Goal: Check status: Check status

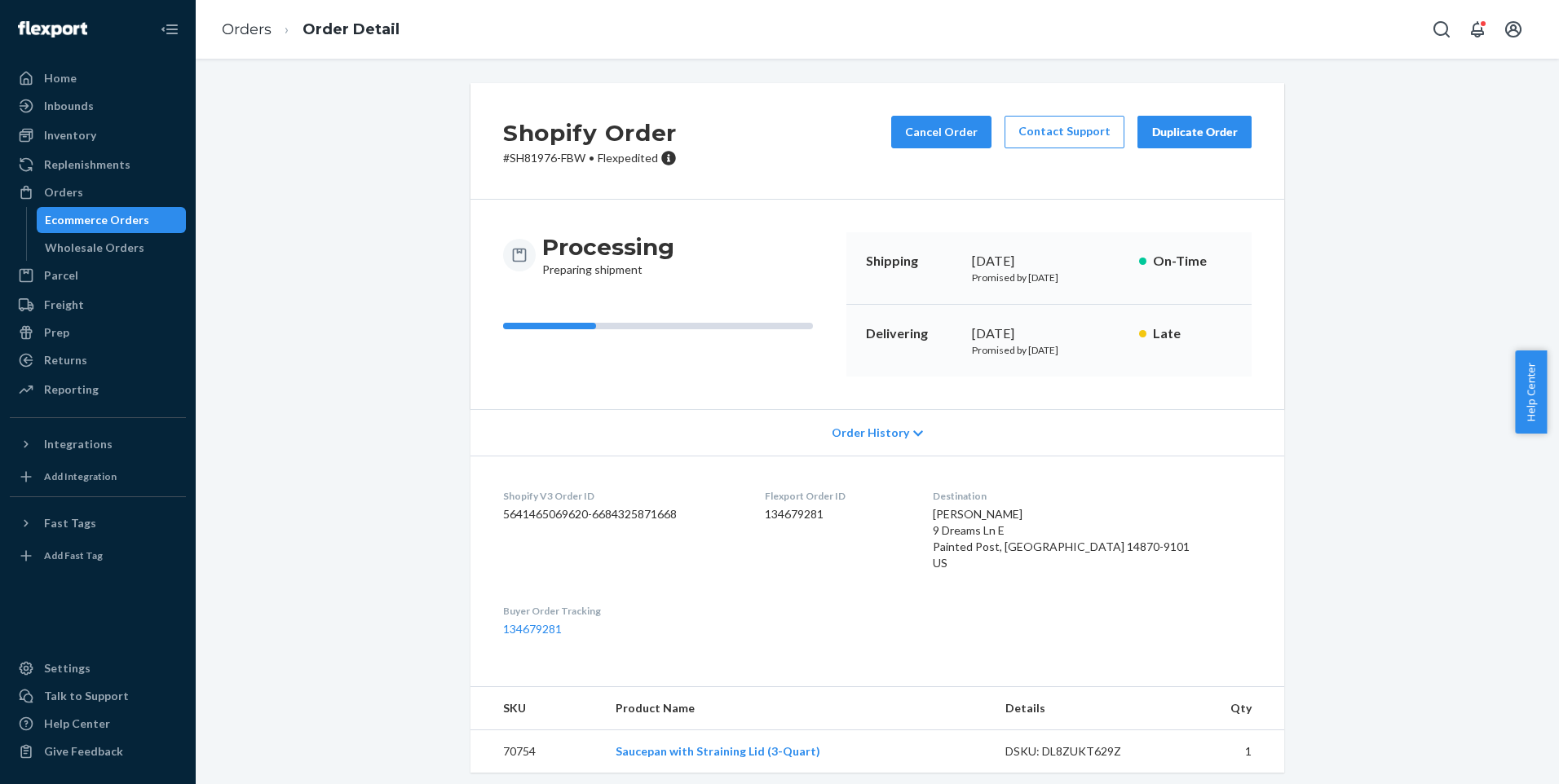
click at [296, 430] on div "Shopify Order # SH81976-FBW • Flexpedited Cancel Order Contact Support Duplicat…" at bounding box center [878, 585] width 1339 height 1005
click at [55, 196] on div "Orders" at bounding box center [63, 192] width 39 height 16
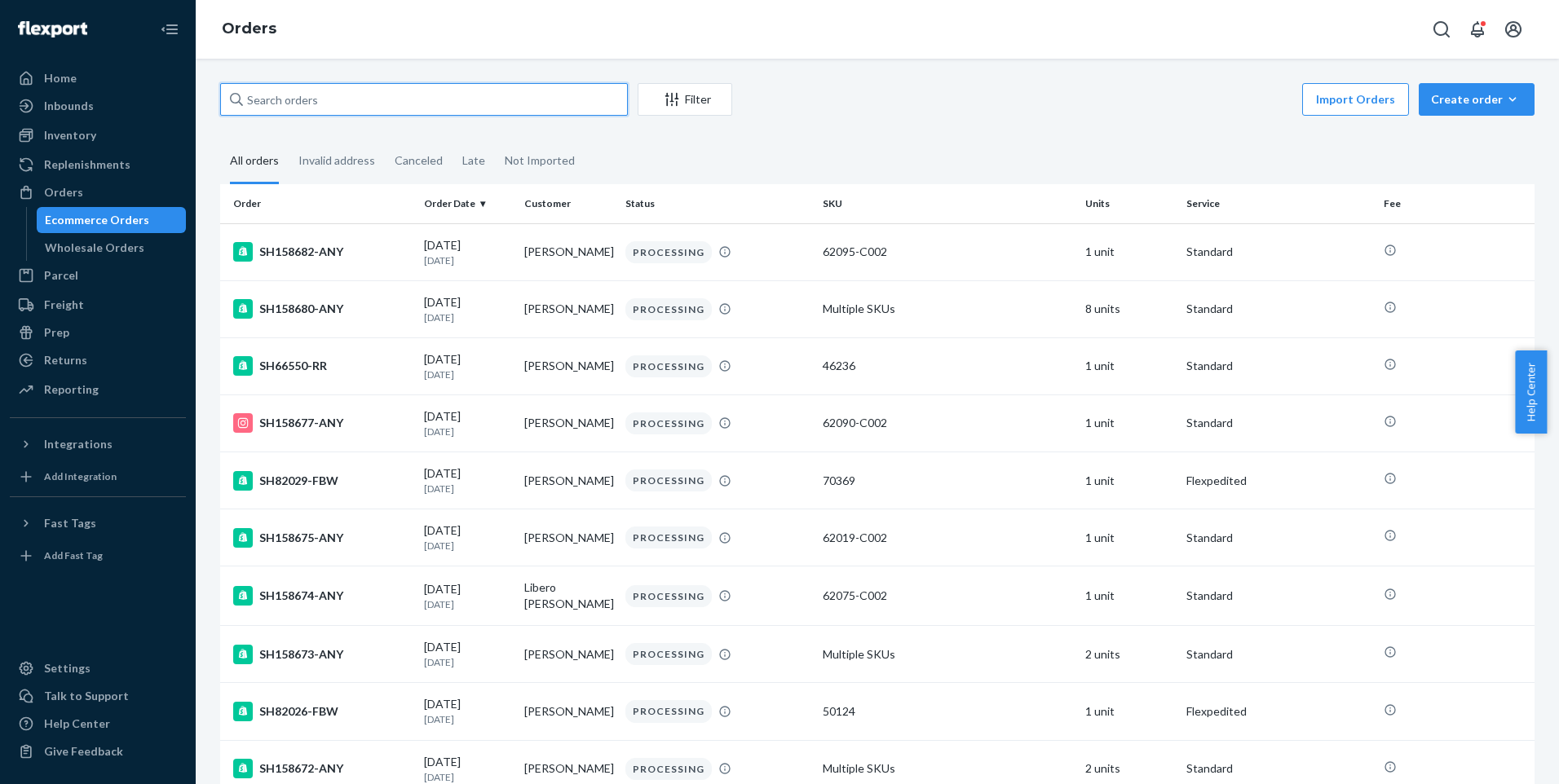
paste input "SH107165-CIR"
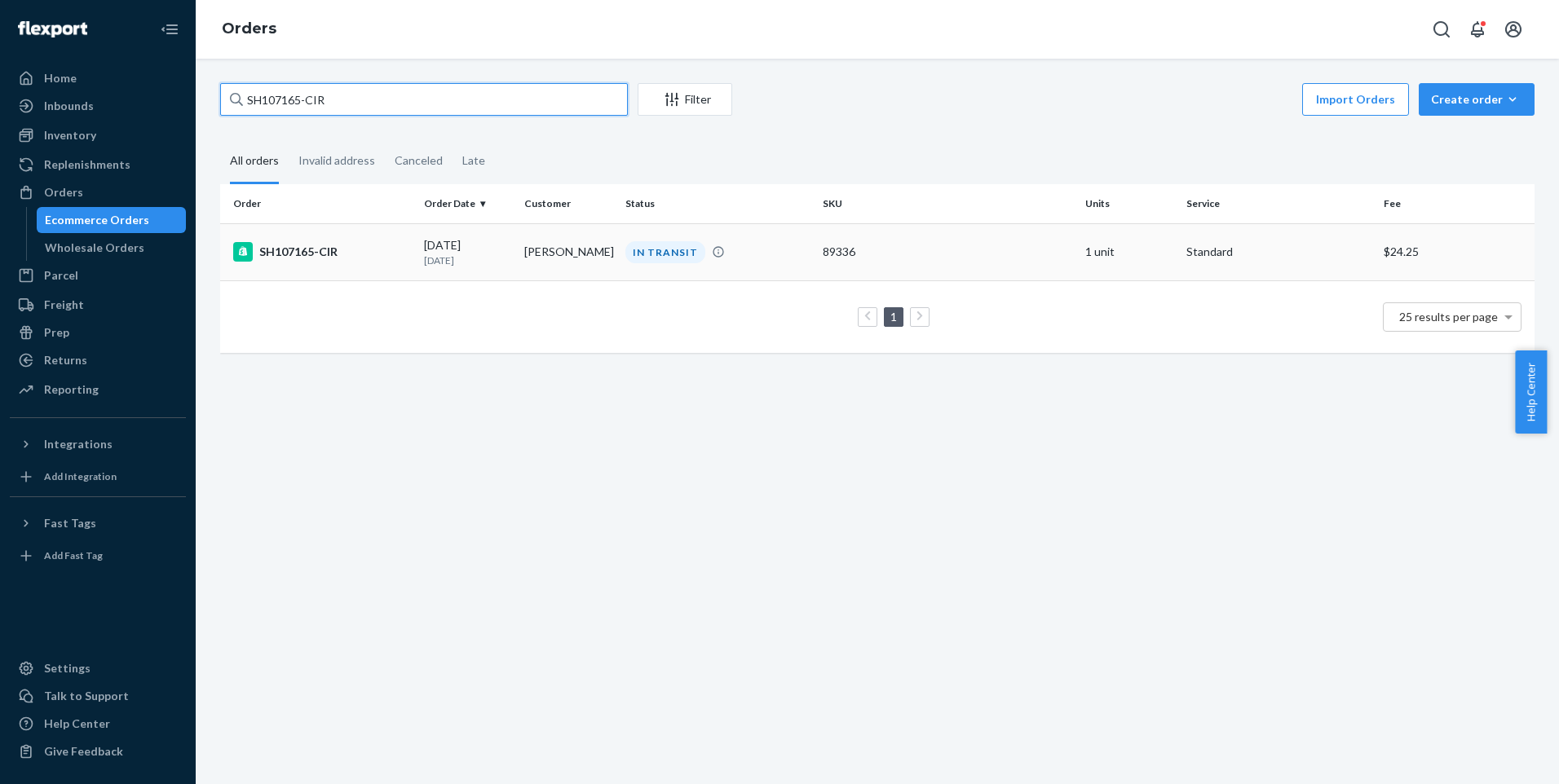
type input "SH107165-CIR"
click at [279, 246] on div "SH107165-CIR" at bounding box center [322, 252] width 178 height 20
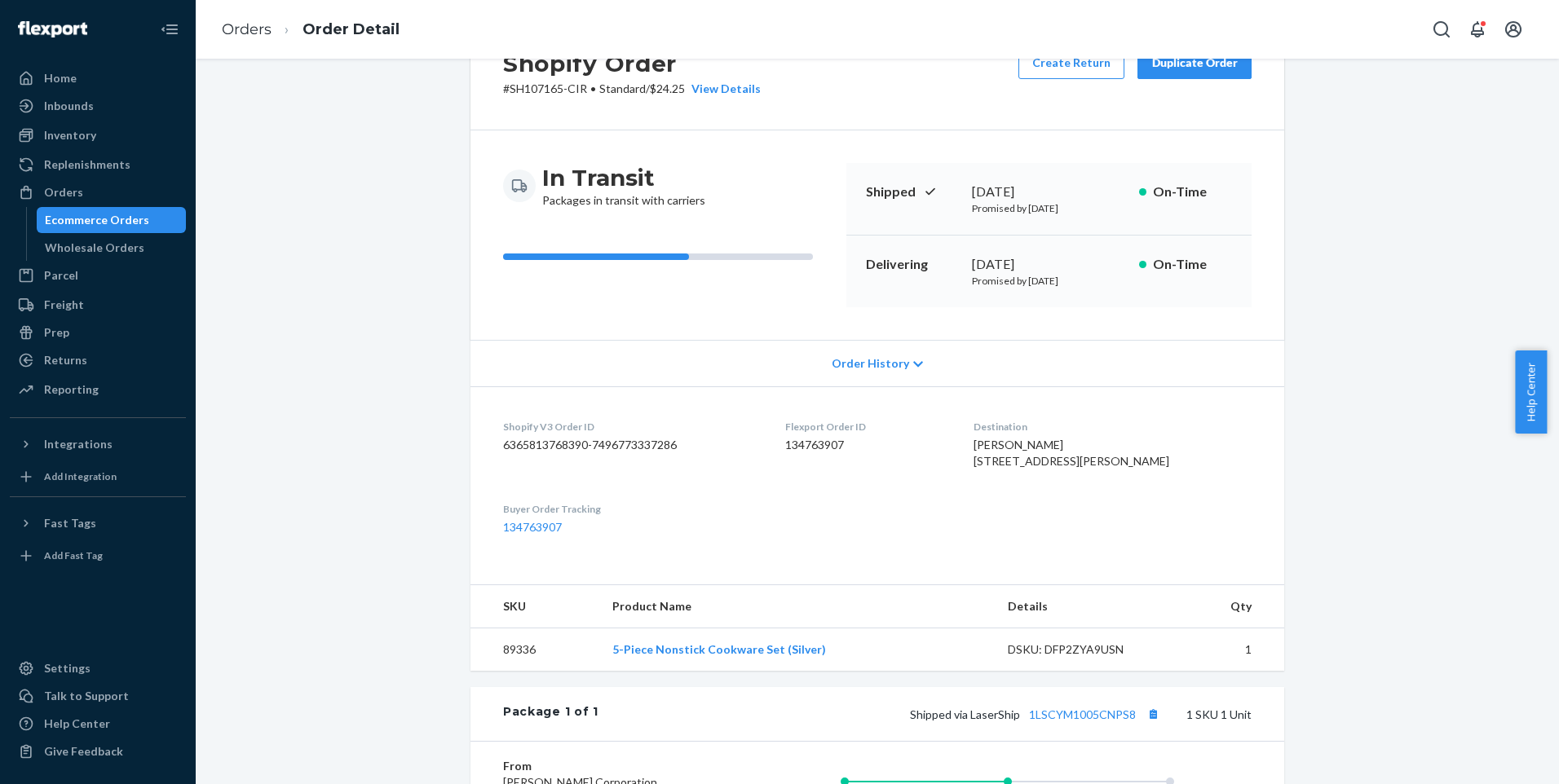
scroll to position [245, 0]
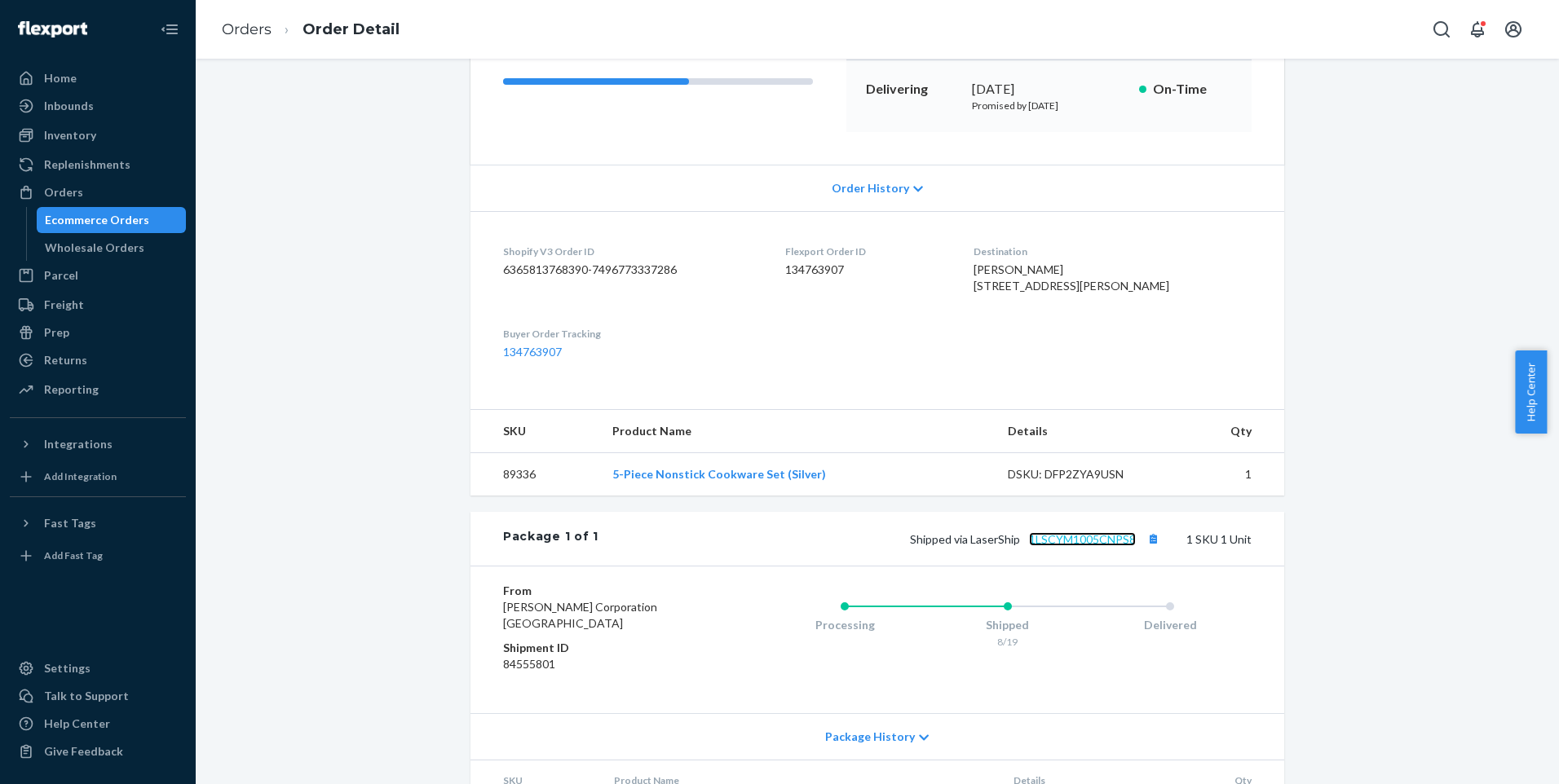
click at [1057, 546] on link "1LSCYM1005CNPS8" at bounding box center [1083, 538] width 107 height 14
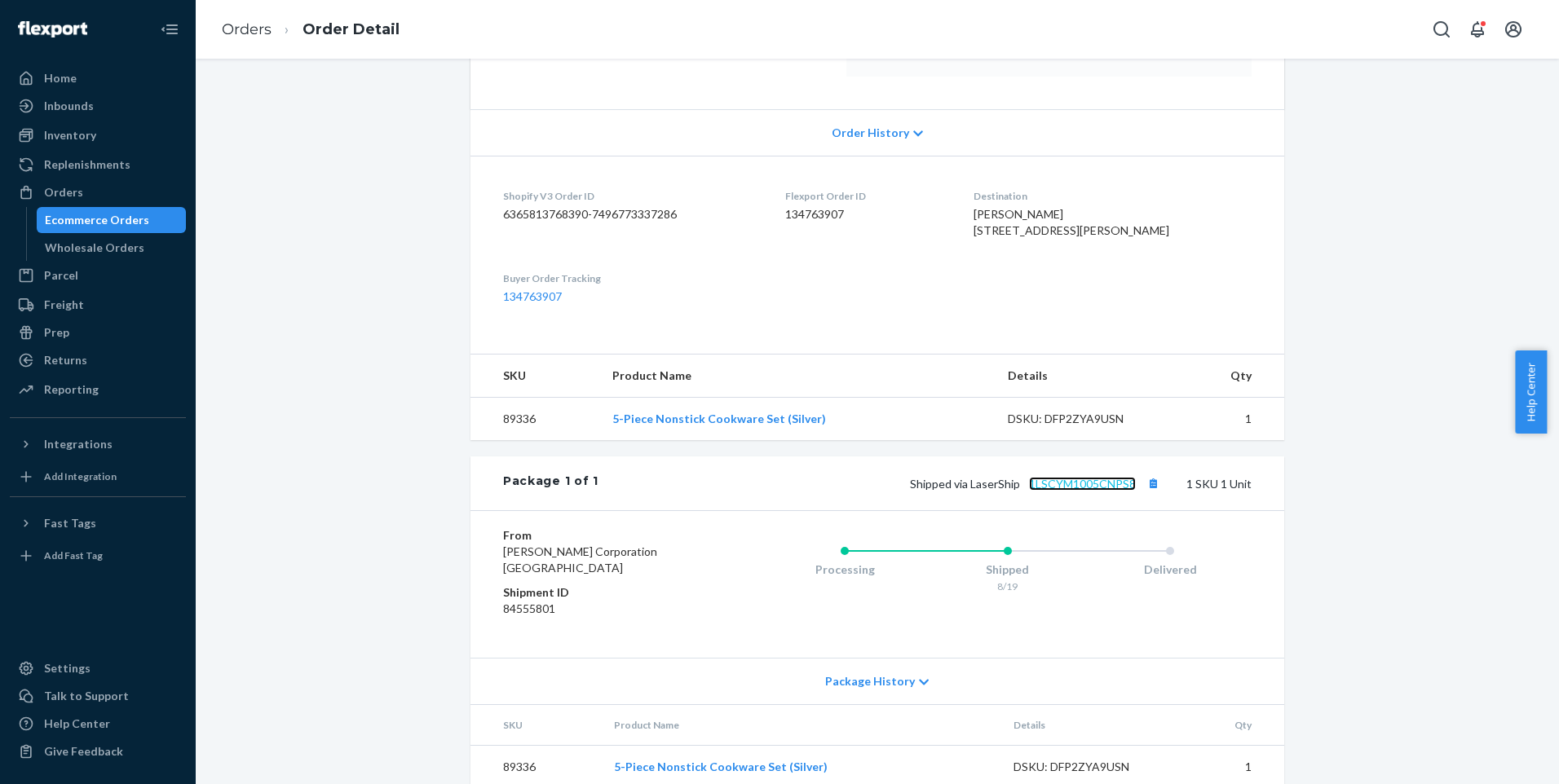
scroll to position [356, 0]
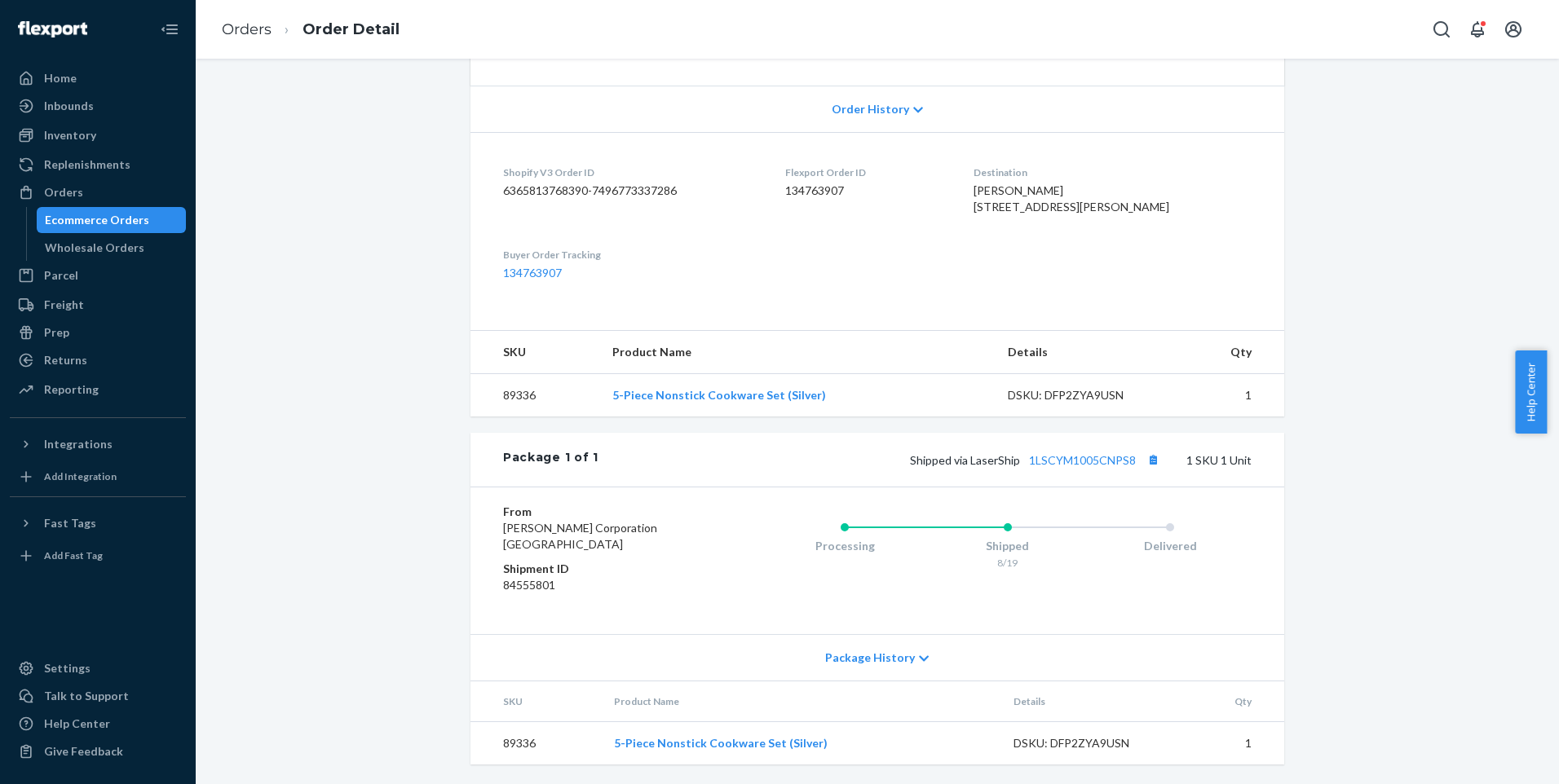
click at [1525, 405] on span "Help Center" at bounding box center [1531, 392] width 32 height 83
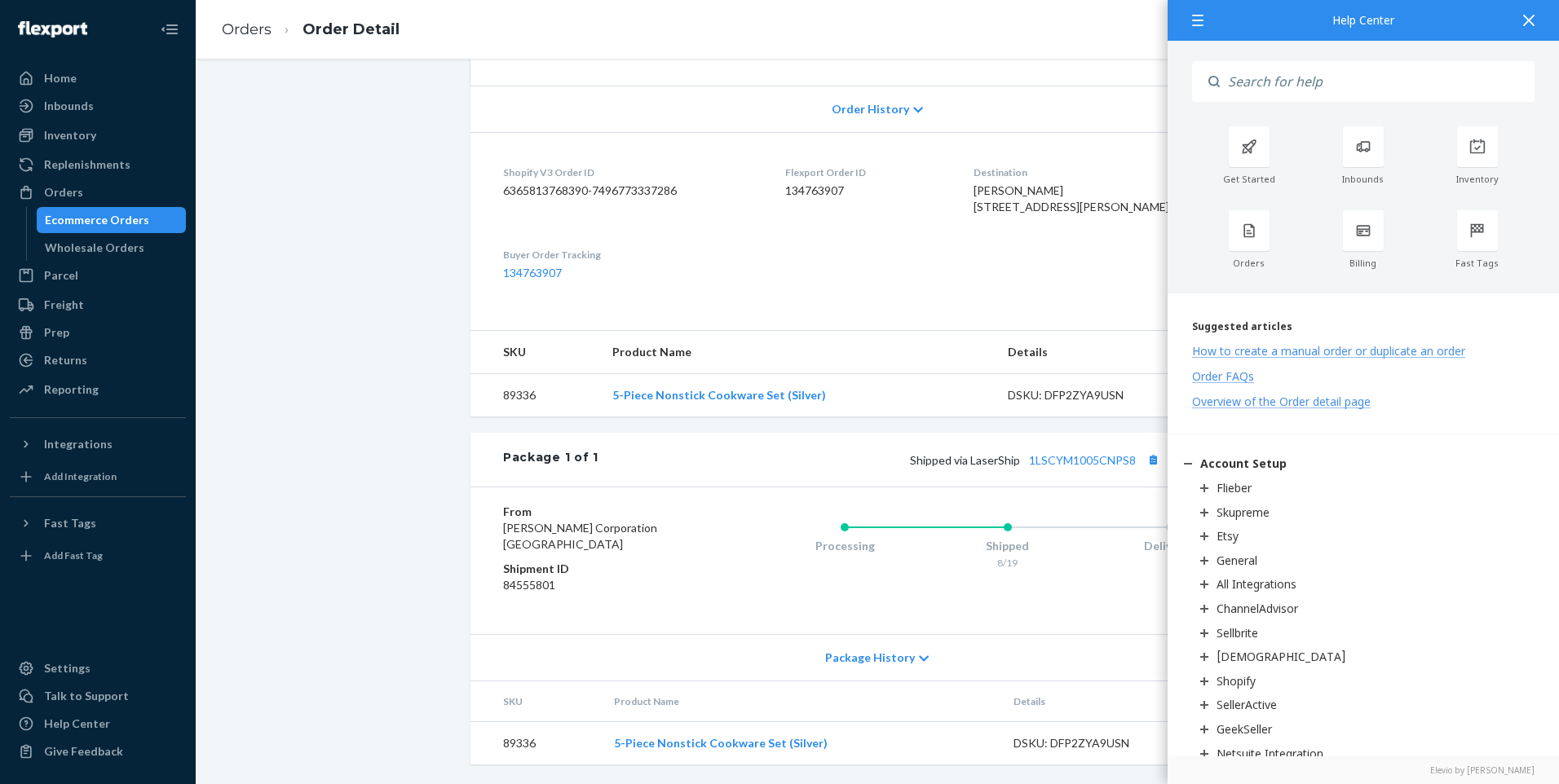
drag, startPoint x: 1530, startPoint y: 13, endPoint x: 1157, endPoint y: 40, distance: 374.0
click at [1173, 39] on div "Help Center" at bounding box center [1363, 20] width 391 height 41
click at [1241, 235] on icon at bounding box center [1249, 228] width 16 height 16
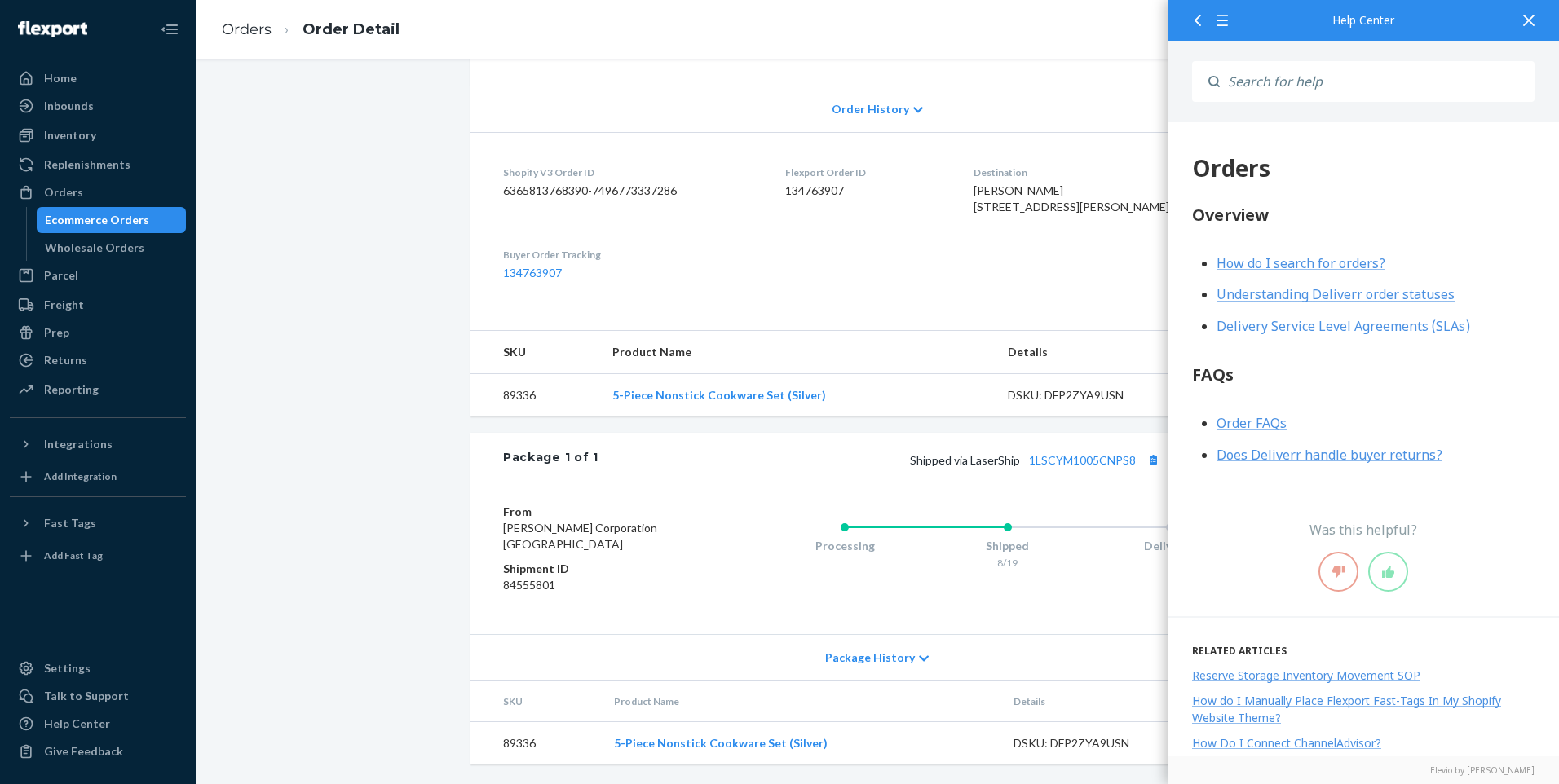
scroll to position [0, 0]
click at [1192, 14] on div at bounding box center [1195, 20] width 29 height 40
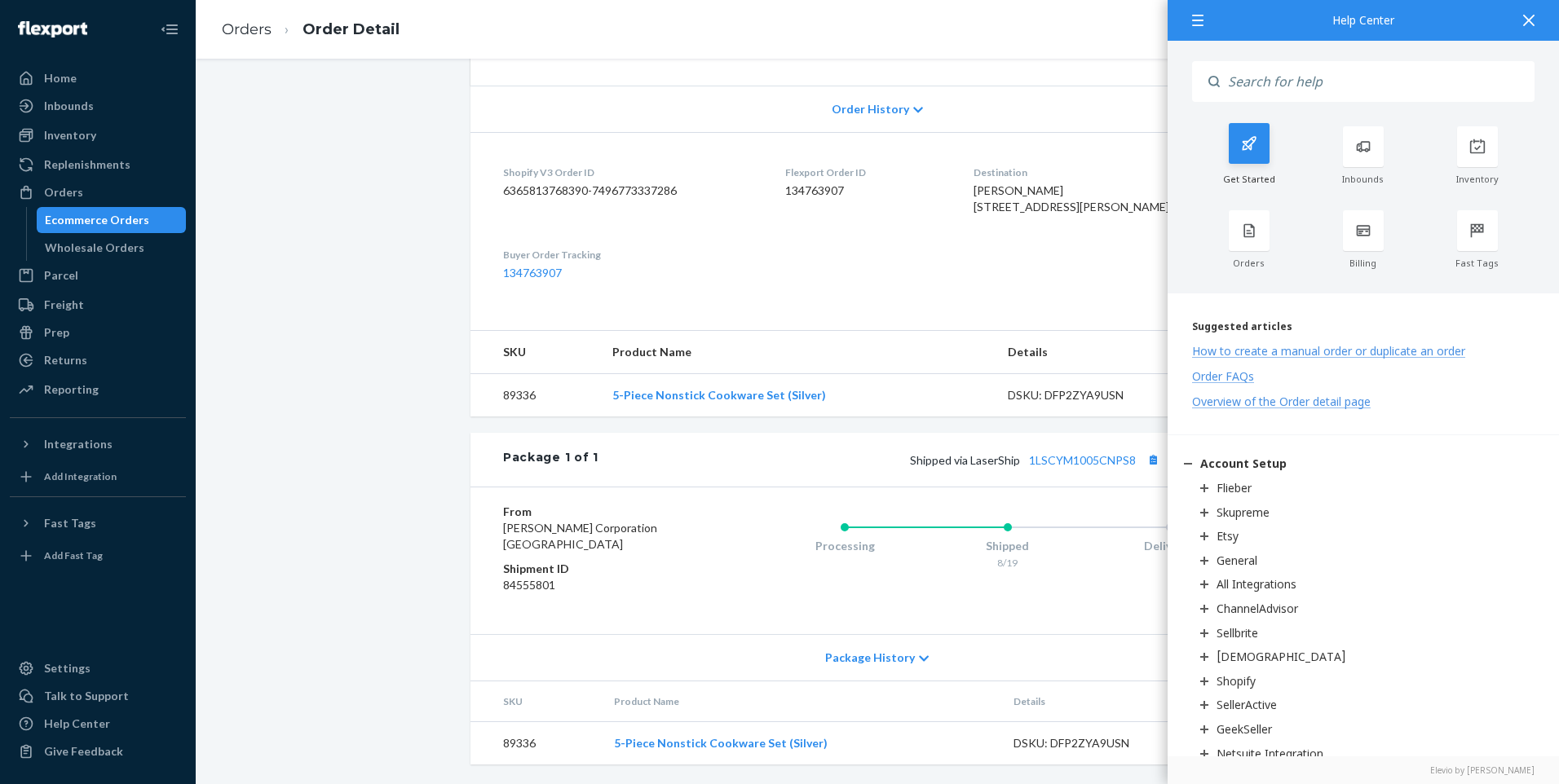
click at [1246, 151] on icon at bounding box center [1249, 144] width 16 height 16
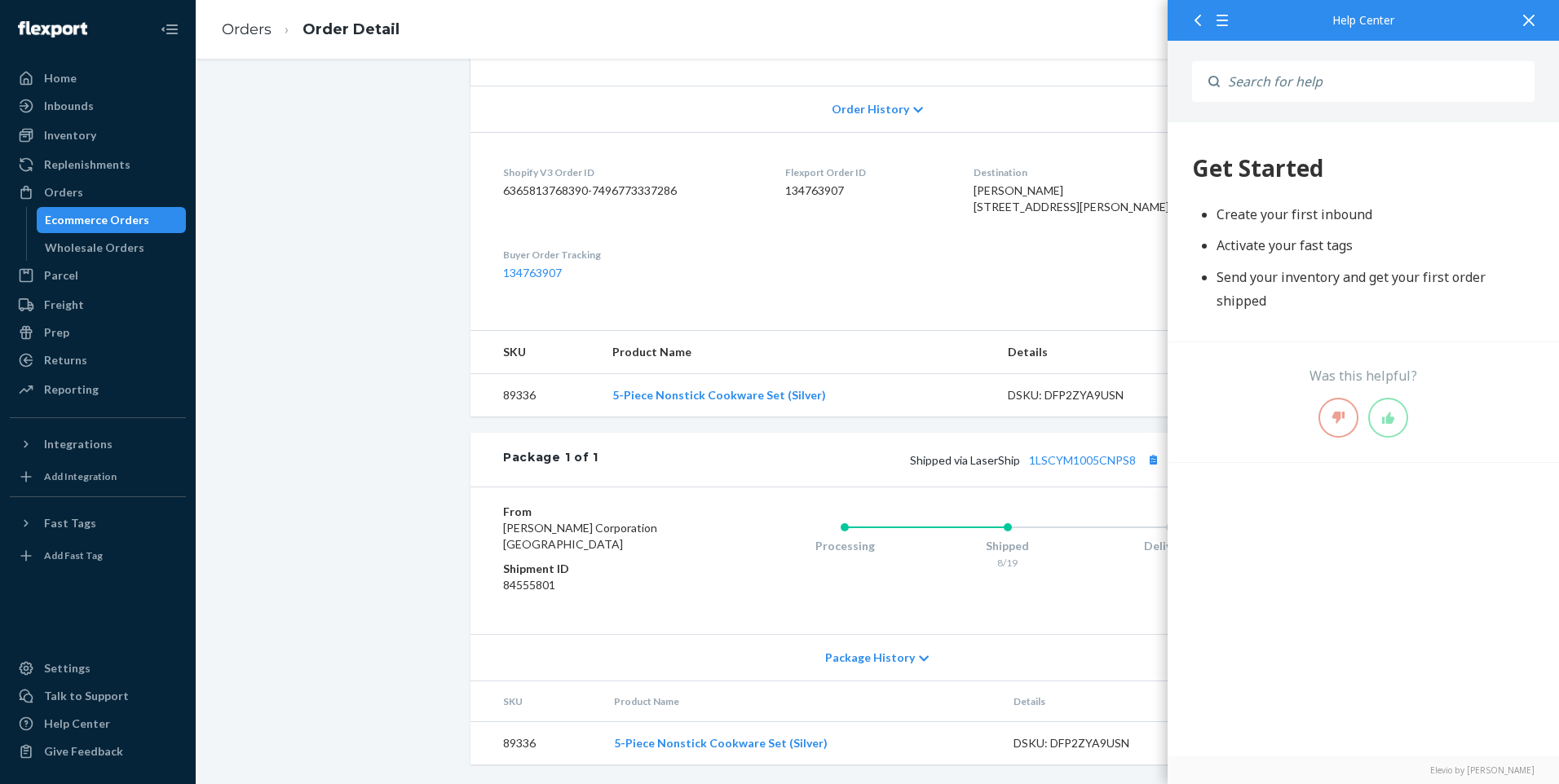
click at [1530, 14] on icon at bounding box center [1529, 20] width 12 height 12
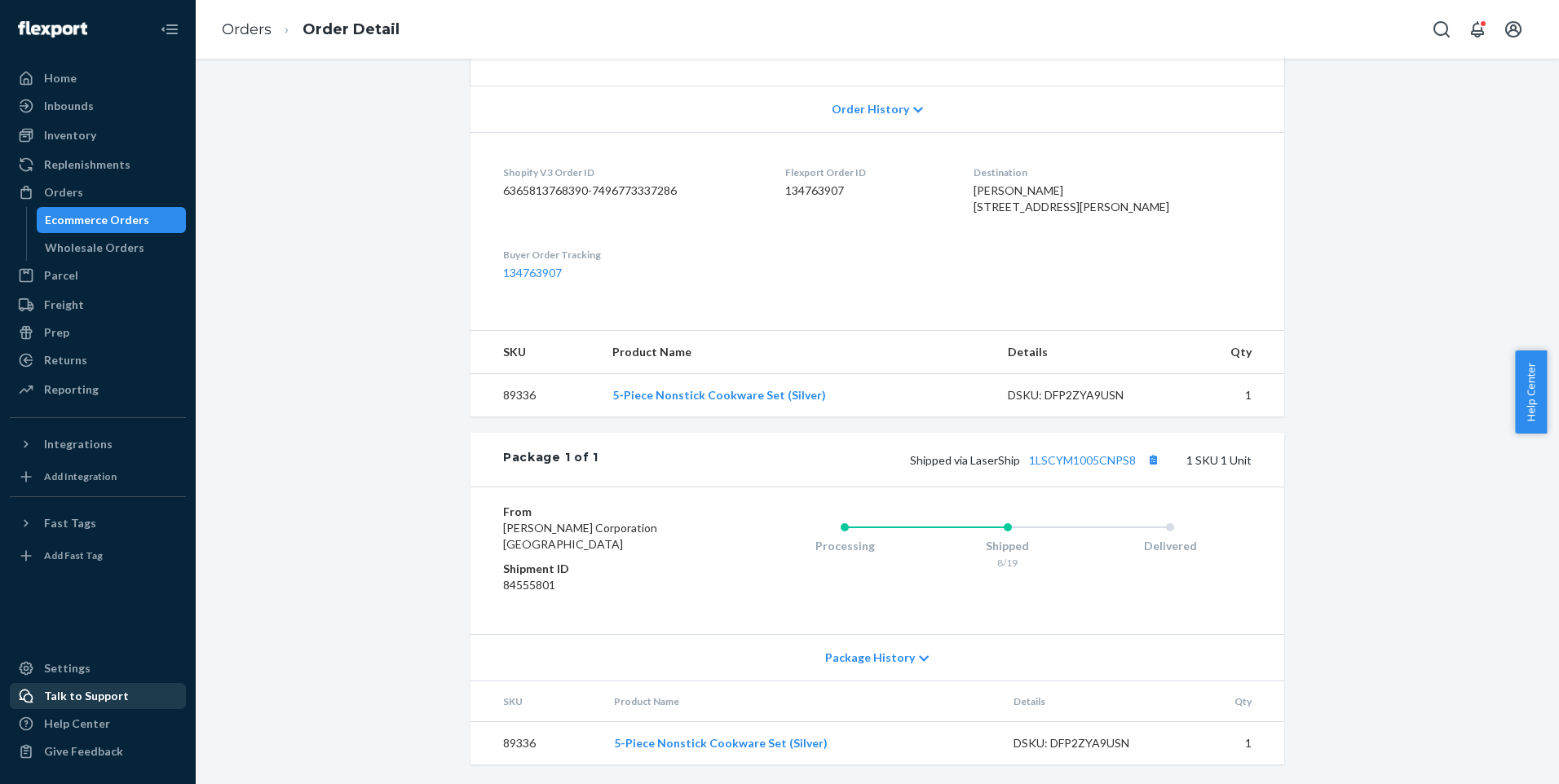
click at [98, 698] on div "Talk to Support" at bounding box center [87, 696] width 85 height 16
drag, startPoint x: 1017, startPoint y: 154, endPoint x: 1144, endPoint y: 188, distance: 131.5
click at [1144, 188] on dl "Shopify V3 Order ID 6365813768390-7496773337286 Flexport Order ID 134763907 Des…" at bounding box center [878, 222] width 814 height 182
drag, startPoint x: 1144, startPoint y: 188, endPoint x: 1108, endPoint y: 195, distance: 36.7
click at [1108, 195] on span "[PERSON_NAME] [STREET_ADDRESS][PERSON_NAME]" at bounding box center [1071, 198] width 196 height 30
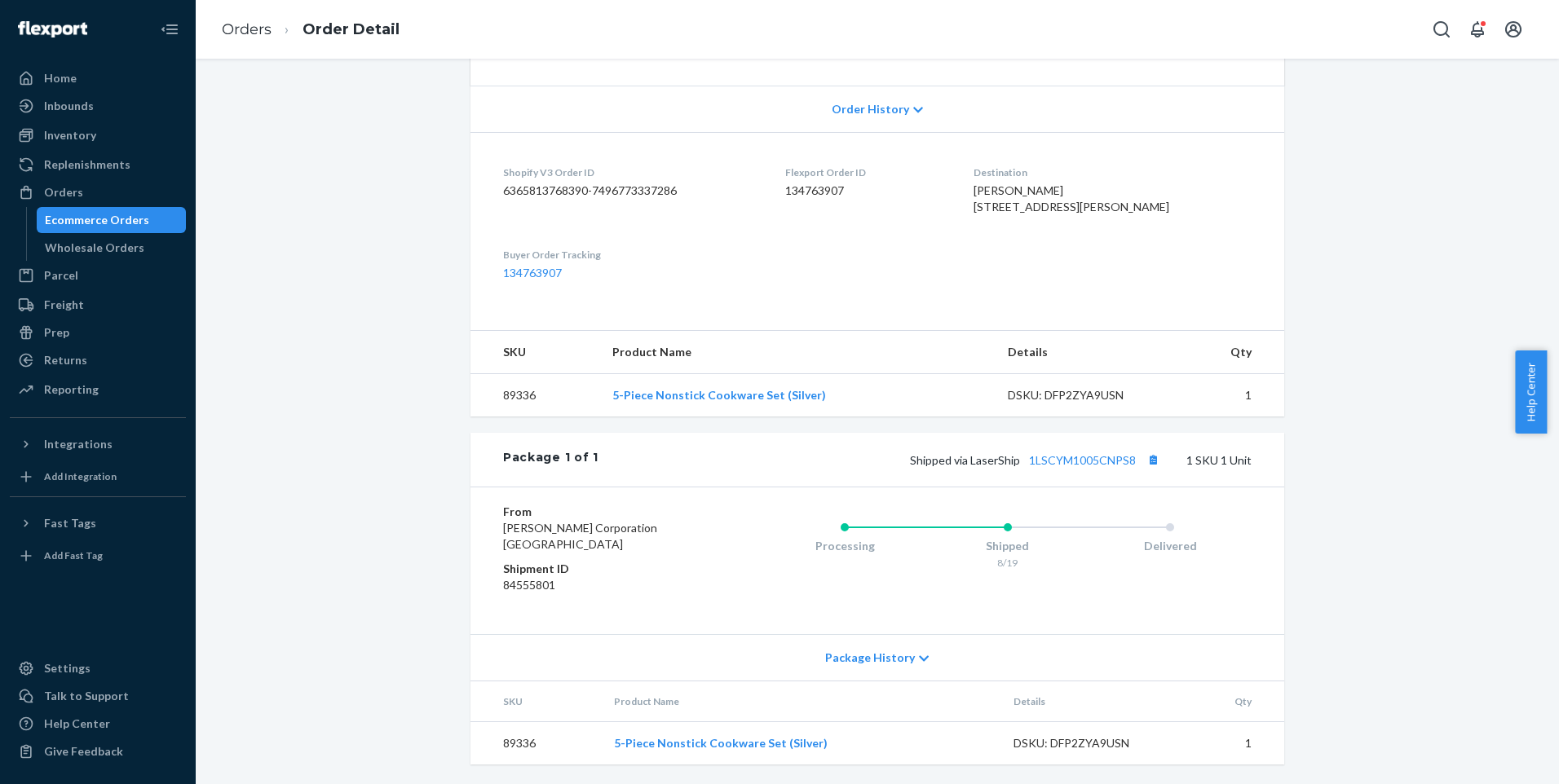
drag, startPoint x: 1104, startPoint y: 192, endPoint x: 1027, endPoint y: 161, distance: 83.0
click at [1027, 183] on span "[PERSON_NAME] [STREET_ADDRESS][PERSON_NAME]" at bounding box center [1071, 198] width 196 height 30
copy span "[PERSON_NAME] [STREET_ADDRESS][PERSON_NAME]"
drag, startPoint x: 815, startPoint y: 163, endPoint x: 881, endPoint y: 163, distance: 66.0
click at [881, 163] on dl "Shopify V3 Order ID 6365813768390-7496773337286 Flexport Order ID 134763907 Des…" at bounding box center [878, 222] width 814 height 182
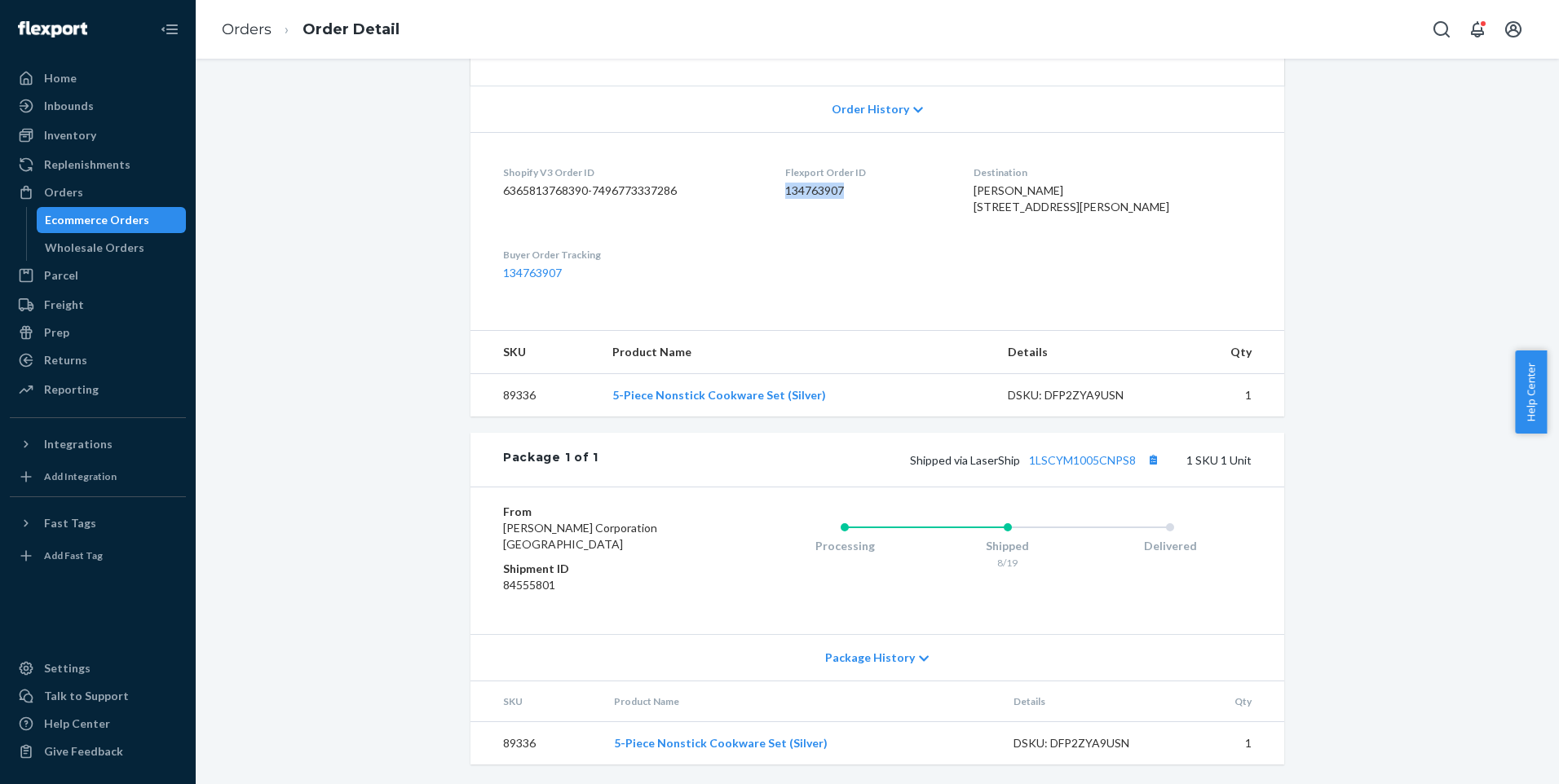
drag, startPoint x: 881, startPoint y: 163, endPoint x: 860, endPoint y: 157, distance: 21.8
copy dd "134763907"
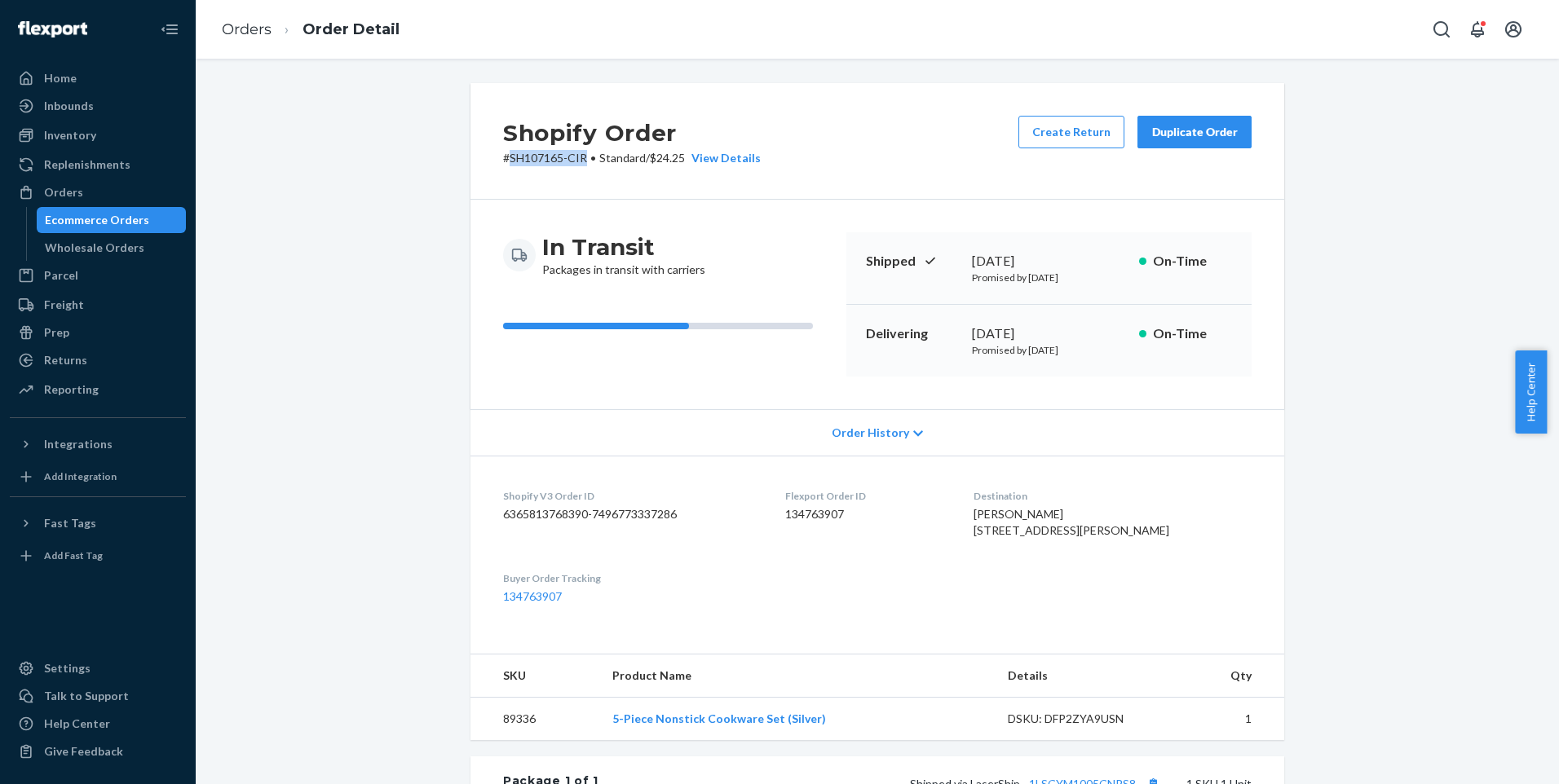
drag, startPoint x: 502, startPoint y: 162, endPoint x: 579, endPoint y: 164, distance: 77.0
click at [579, 164] on p "# SH107165-CIR • Standard / $24.25 View Details" at bounding box center [632, 158] width 258 height 16
drag, startPoint x: 579, startPoint y: 164, endPoint x: 564, endPoint y: 163, distance: 15.0
copy p "SH107165-CIR"
drag, startPoint x: 1120, startPoint y: 747, endPoint x: 1039, endPoint y: 754, distance: 81.3
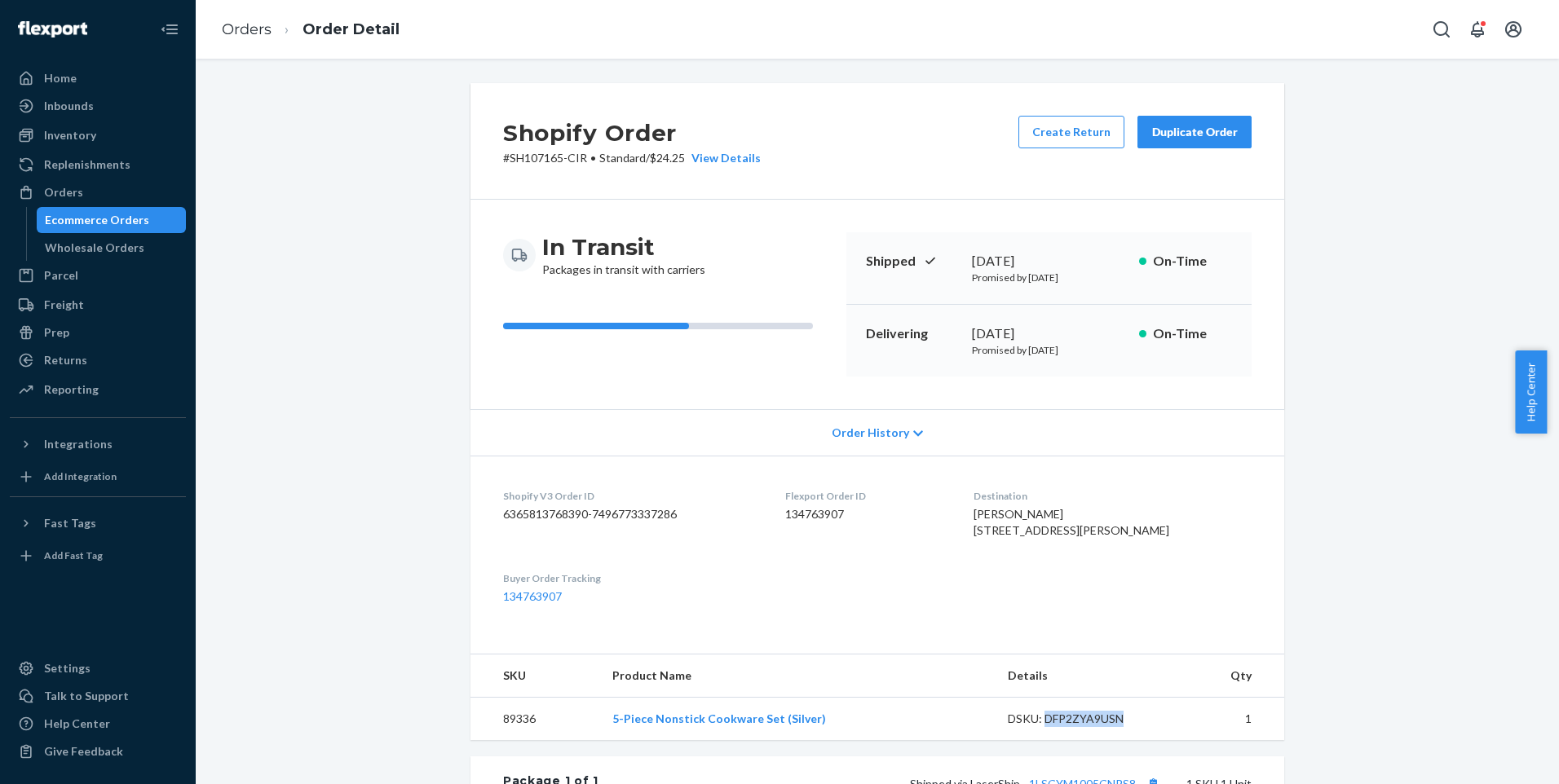
click at [1039, 727] on div "DSKU: DFP2ZYA9USN" at bounding box center [1085, 719] width 154 height 16
copy div "DFP2ZYA9USN"
click at [71, 192] on div "Orders" at bounding box center [63, 192] width 39 height 16
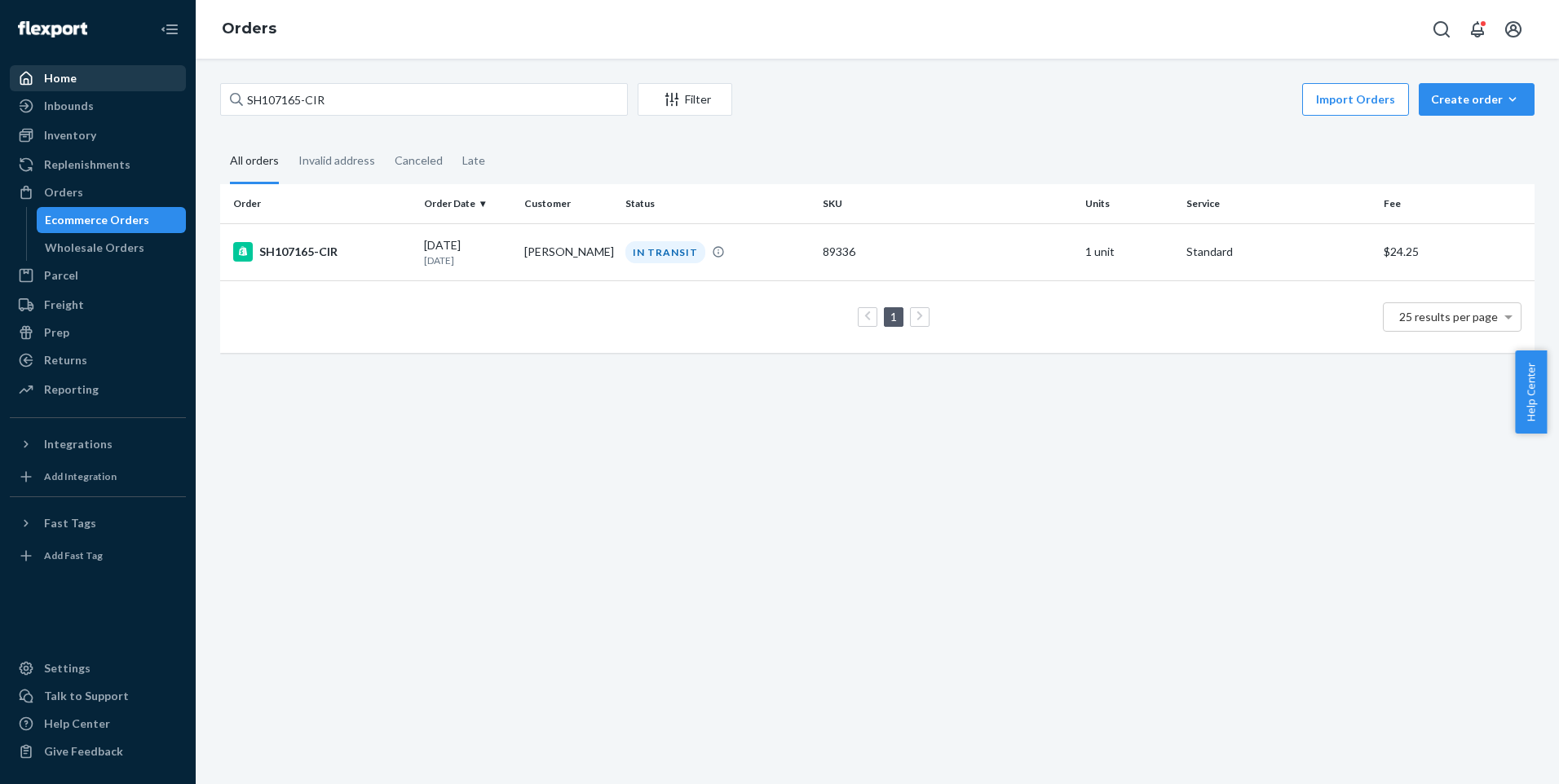
click at [62, 71] on div "Home" at bounding box center [61, 79] width 33 height 16
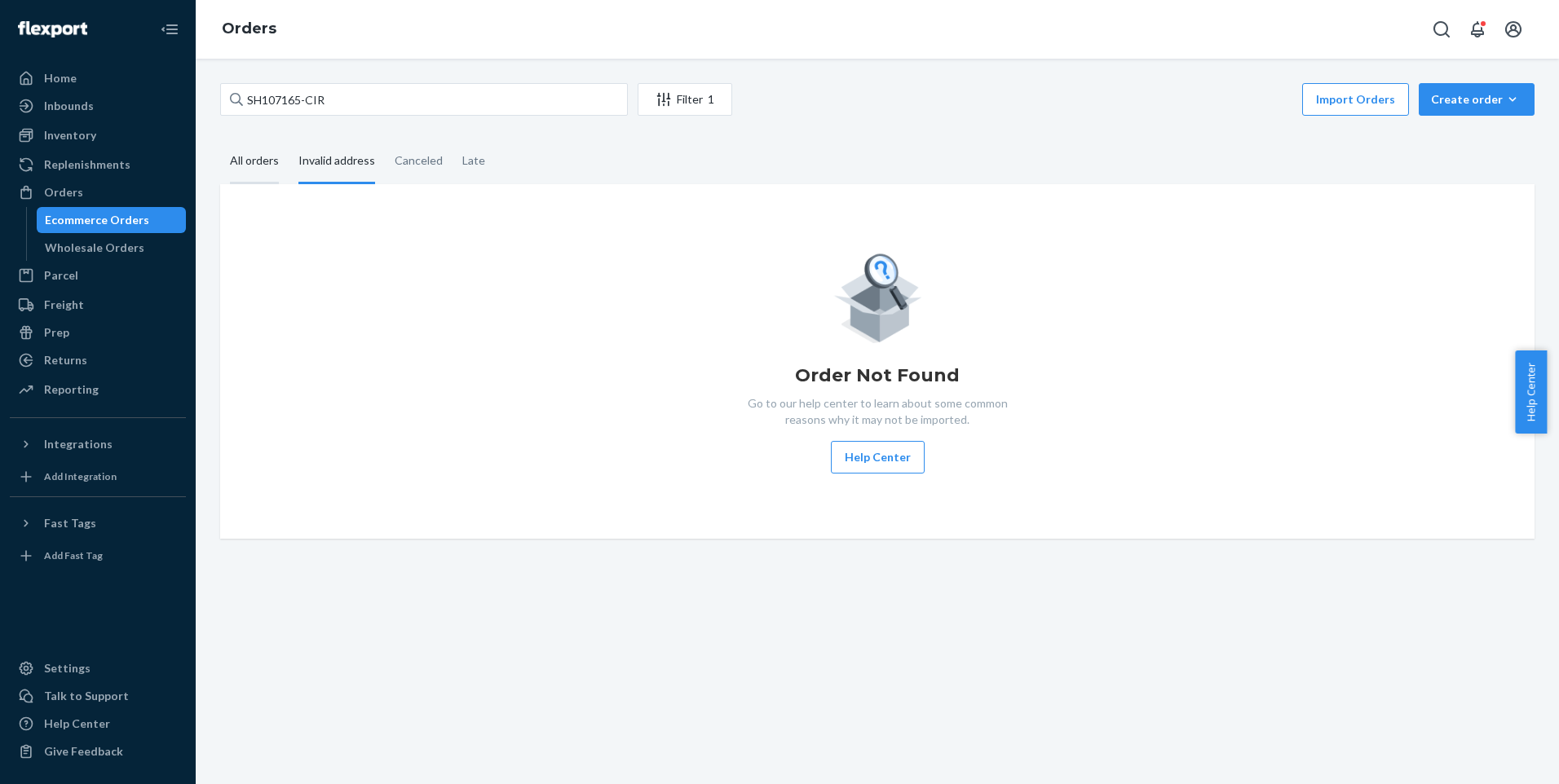
click at [248, 157] on div "All orders" at bounding box center [254, 162] width 49 height 45
click at [221, 139] on input "All orders" at bounding box center [221, 139] width 0 height 0
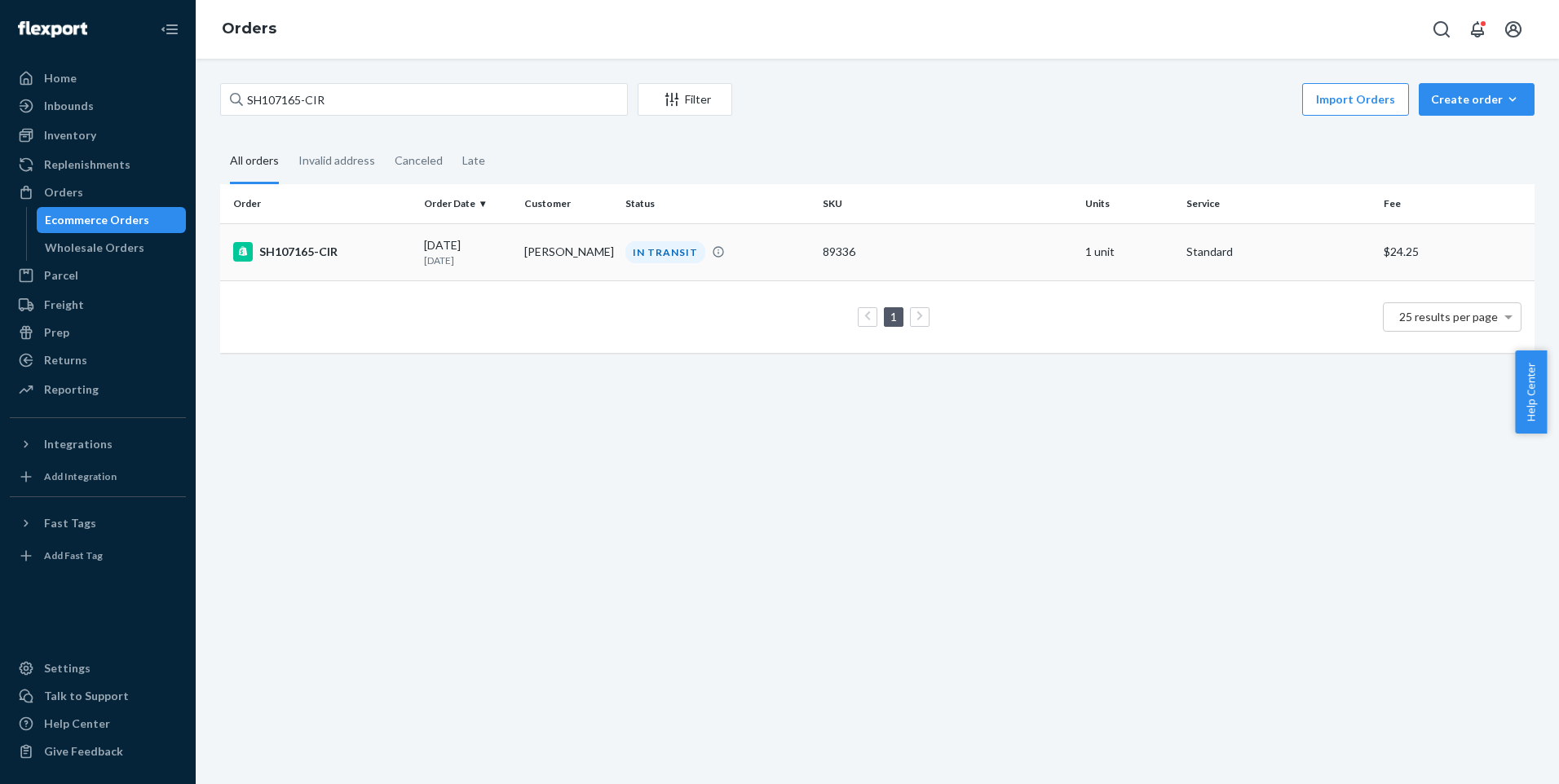
click at [285, 244] on div "SH107165-CIR" at bounding box center [322, 252] width 178 height 20
